Goal: Task Accomplishment & Management: Use online tool/utility

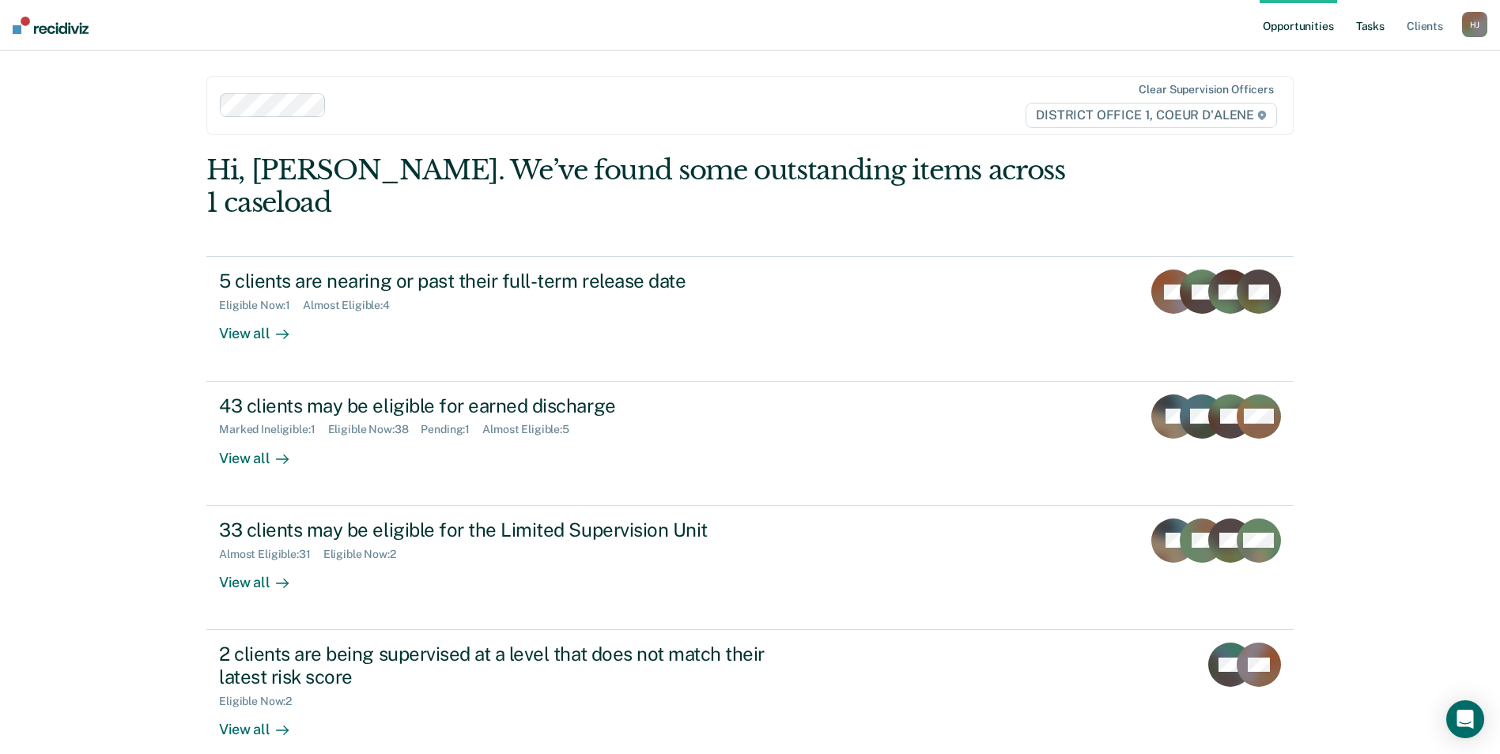
click at [1365, 23] on link "Tasks" at bounding box center [1369, 25] width 35 height 51
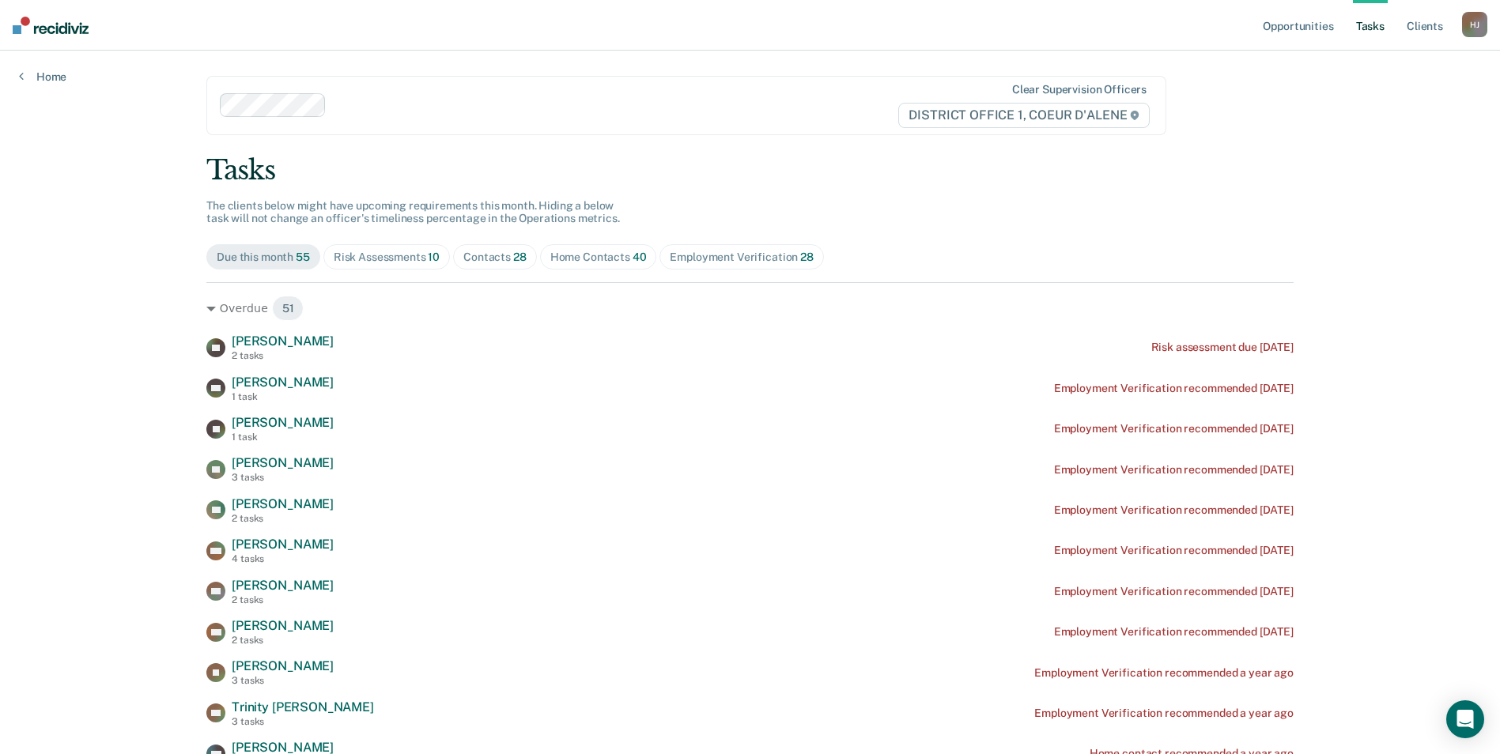
click at [487, 256] on div "Contacts 28" at bounding box center [494, 257] width 63 height 13
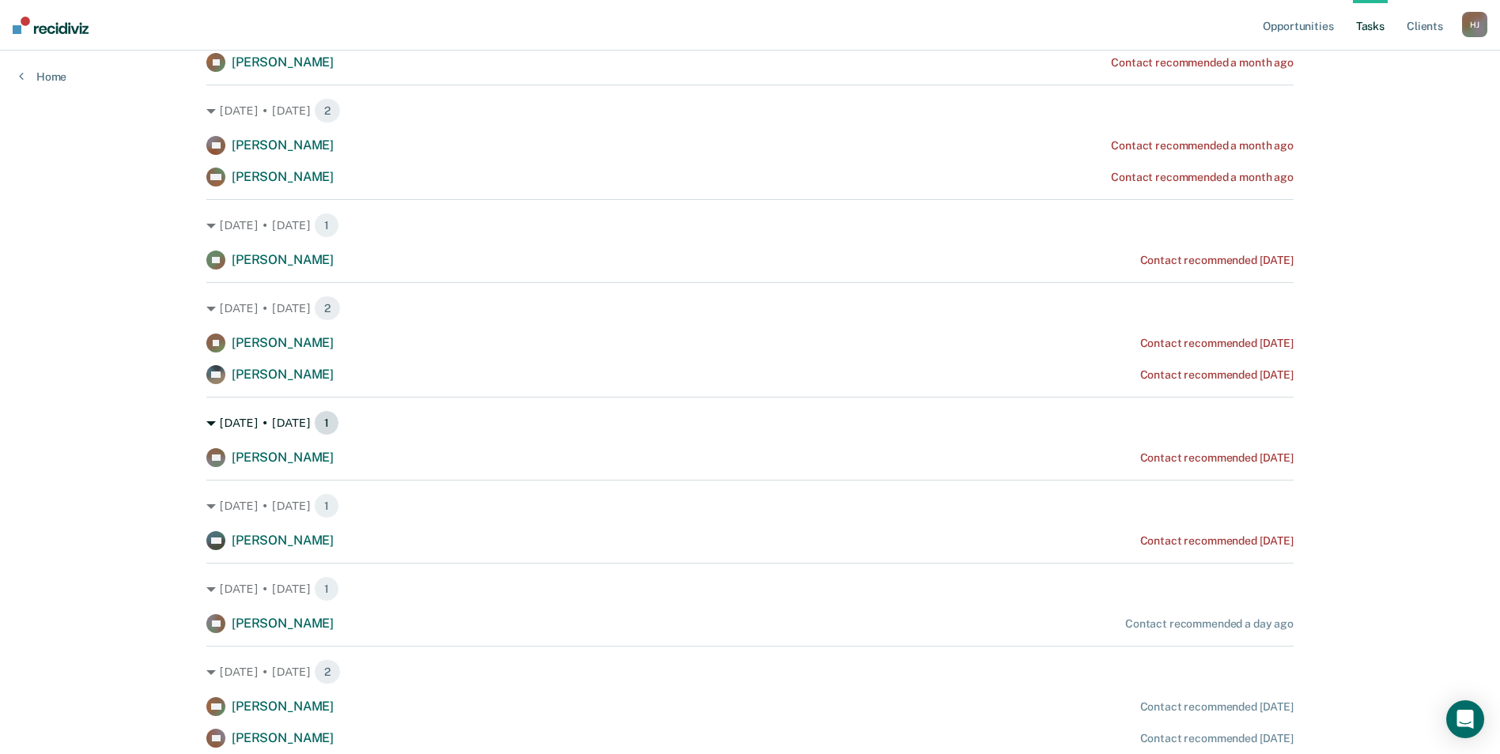
scroll to position [474, 0]
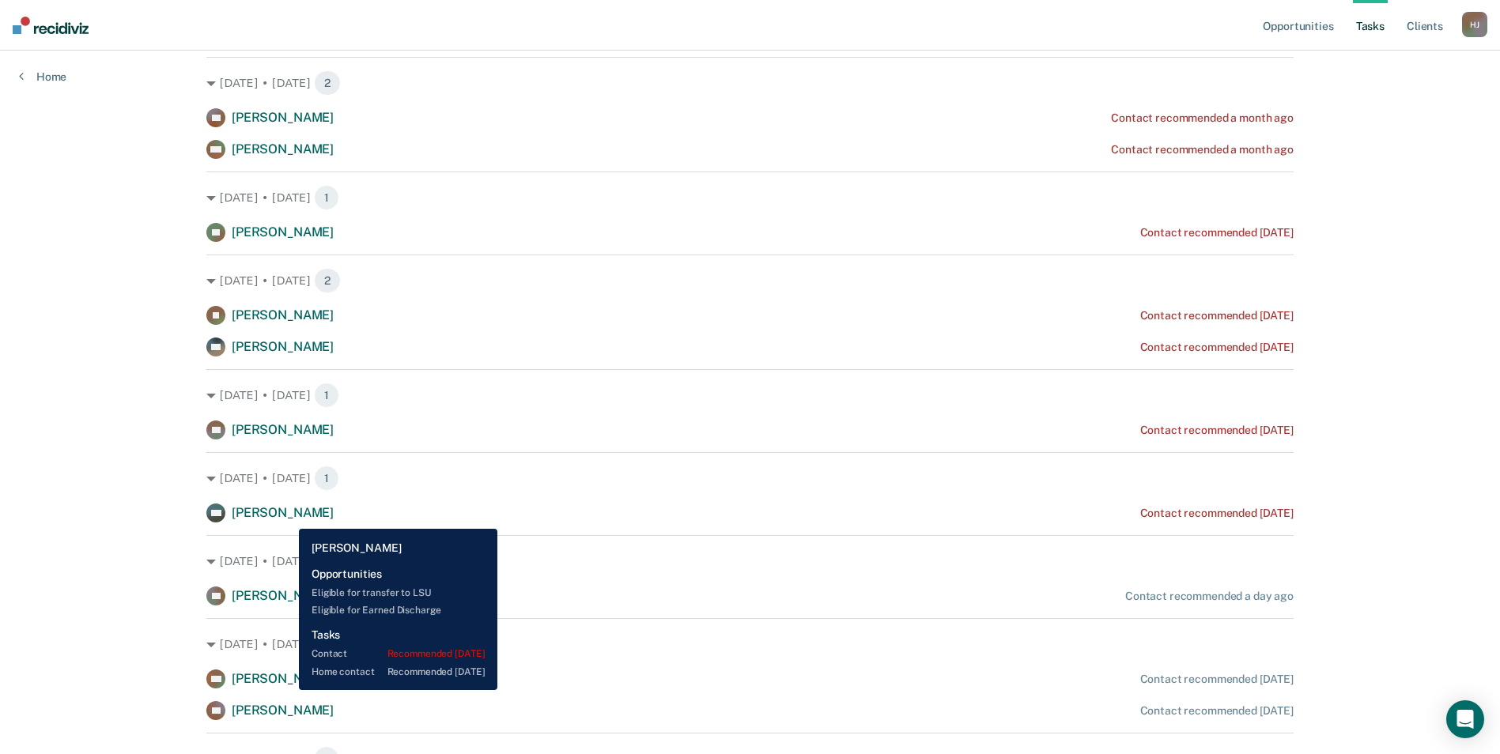
click at [287, 517] on span "[PERSON_NAME]" at bounding box center [283, 512] width 102 height 15
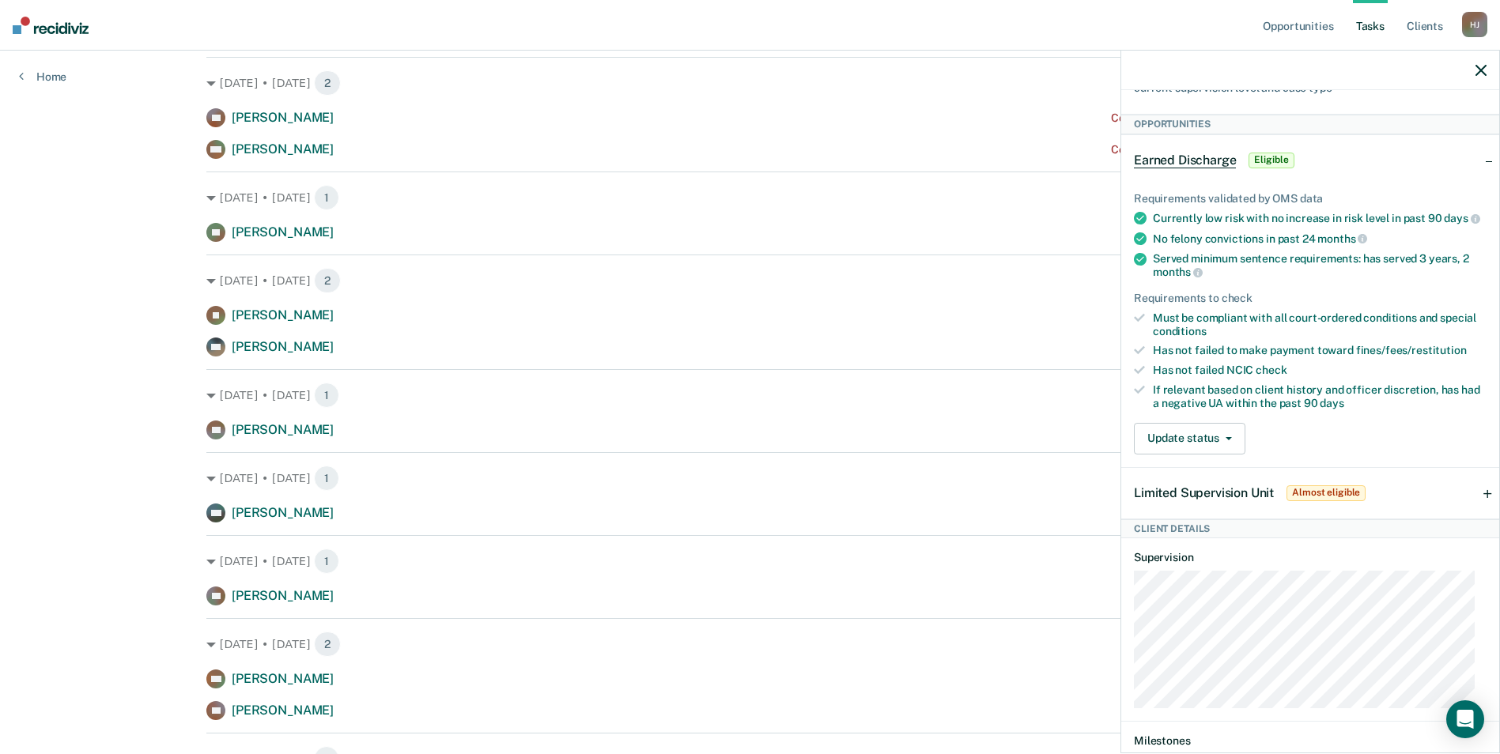
scroll to position [70, 0]
